Goal: Transaction & Acquisition: Subscribe to service/newsletter

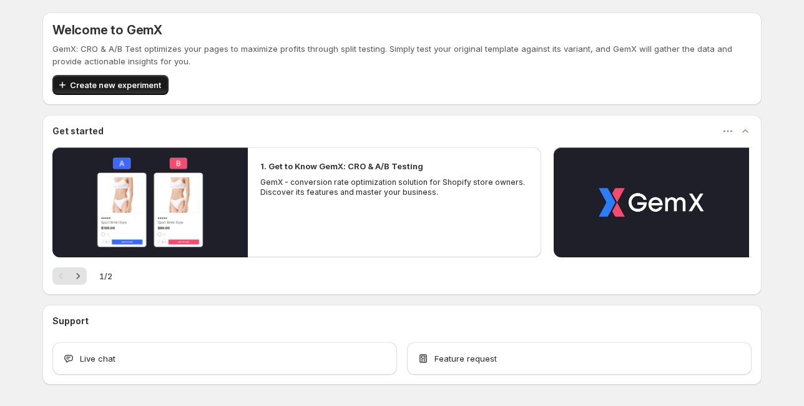
click at [120, 84] on span "Create new experiment" at bounding box center [115, 85] width 91 height 12
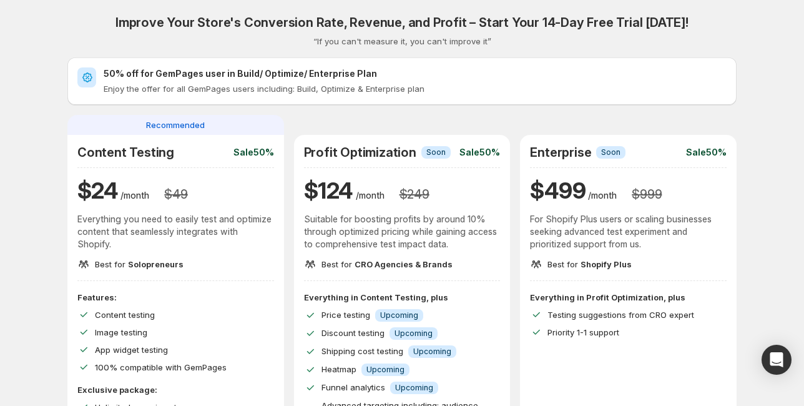
click at [604, 25] on h2 "Improve Your Store's Conversion Rate, Revenue, and Profit – Start Your 14-Day F…" at bounding box center [402, 22] width 573 height 15
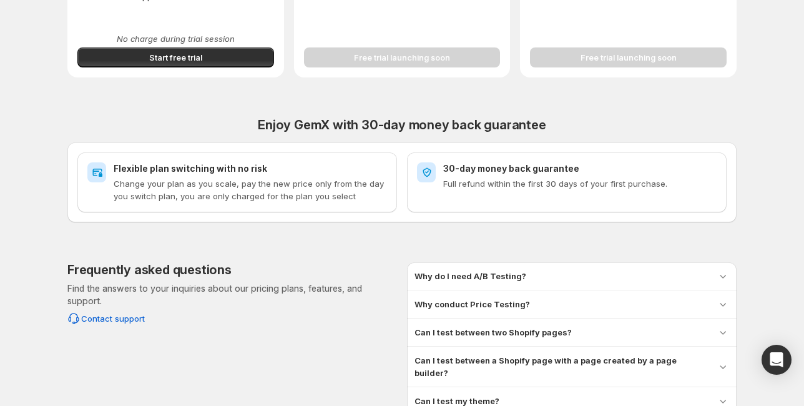
scroll to position [287, 0]
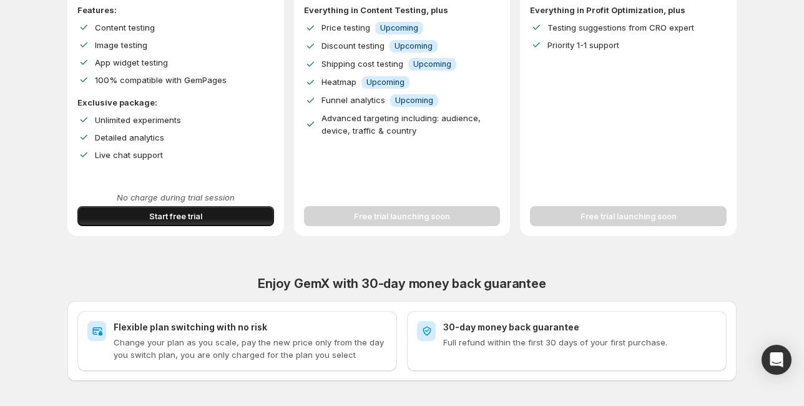
click at [212, 213] on button "Start free trial" at bounding box center [175, 216] width 197 height 20
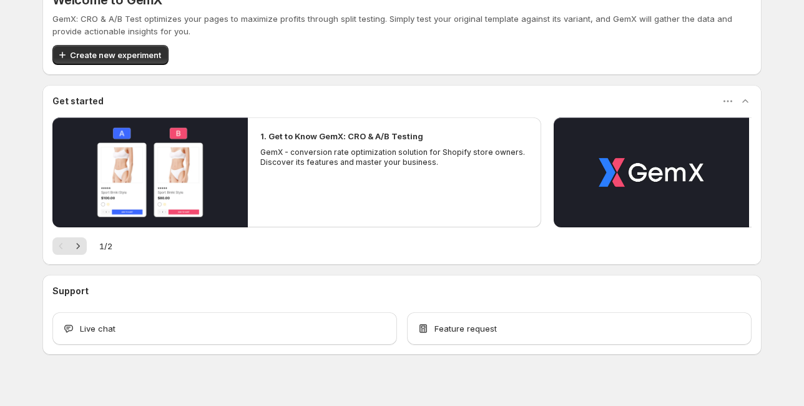
scroll to position [46, 0]
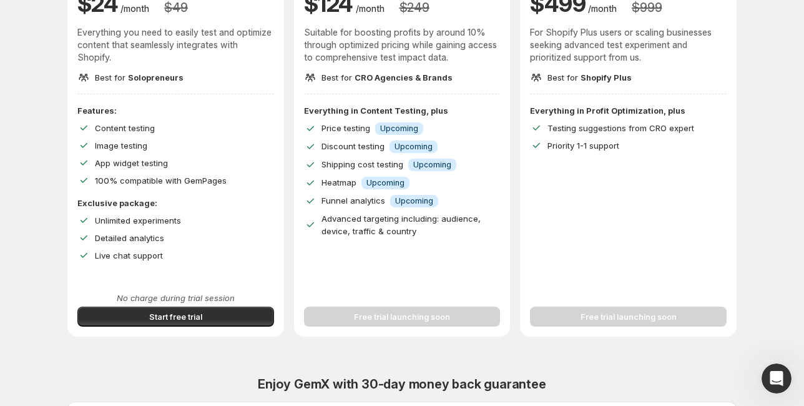
scroll to position [300, 0]
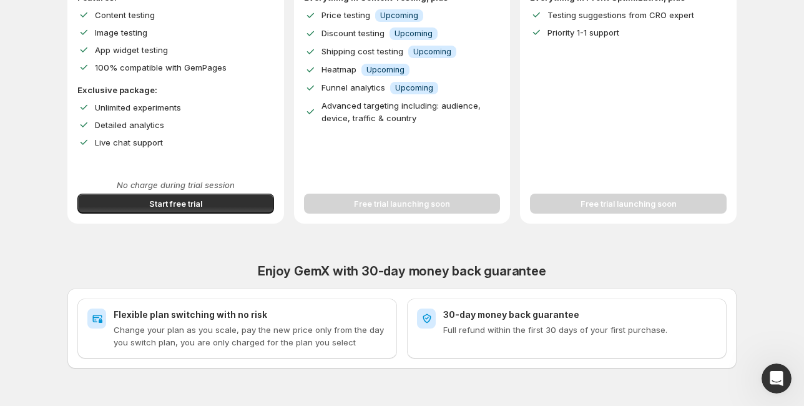
click at [611, 247] on div "Improve Your Store's Conversion Rate, Revenue, and Profit – Start Your 14-Day F…" at bounding box center [401, 152] width 669 height 874
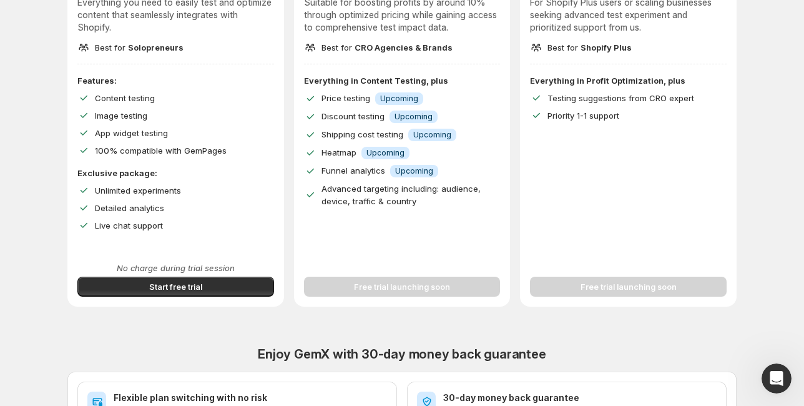
scroll to position [0, 0]
